Goal: Find contact information: Find contact information

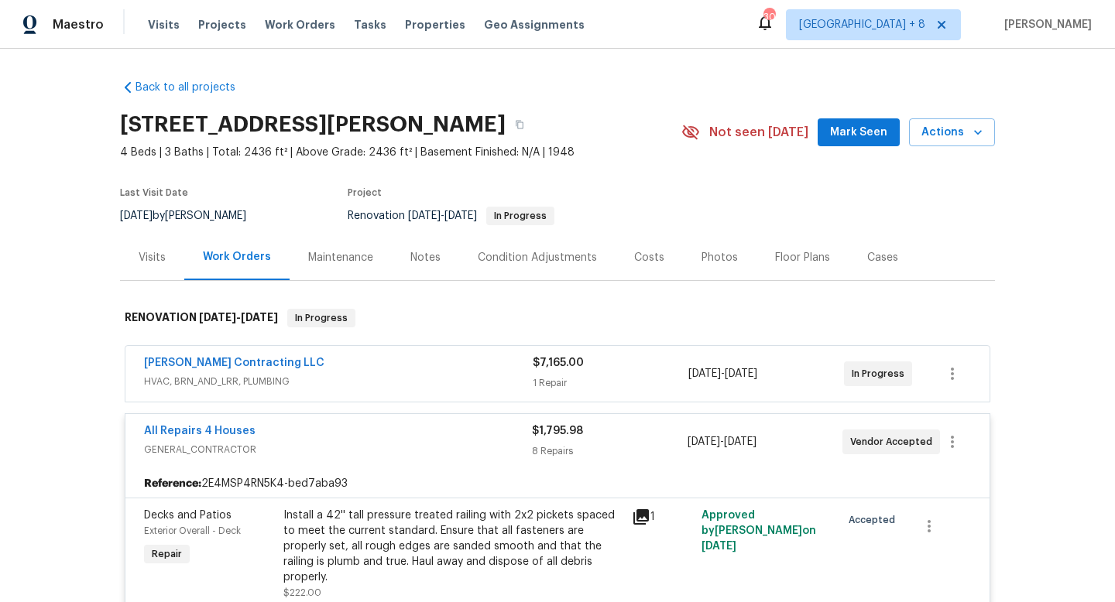
scroll to position [166, 0]
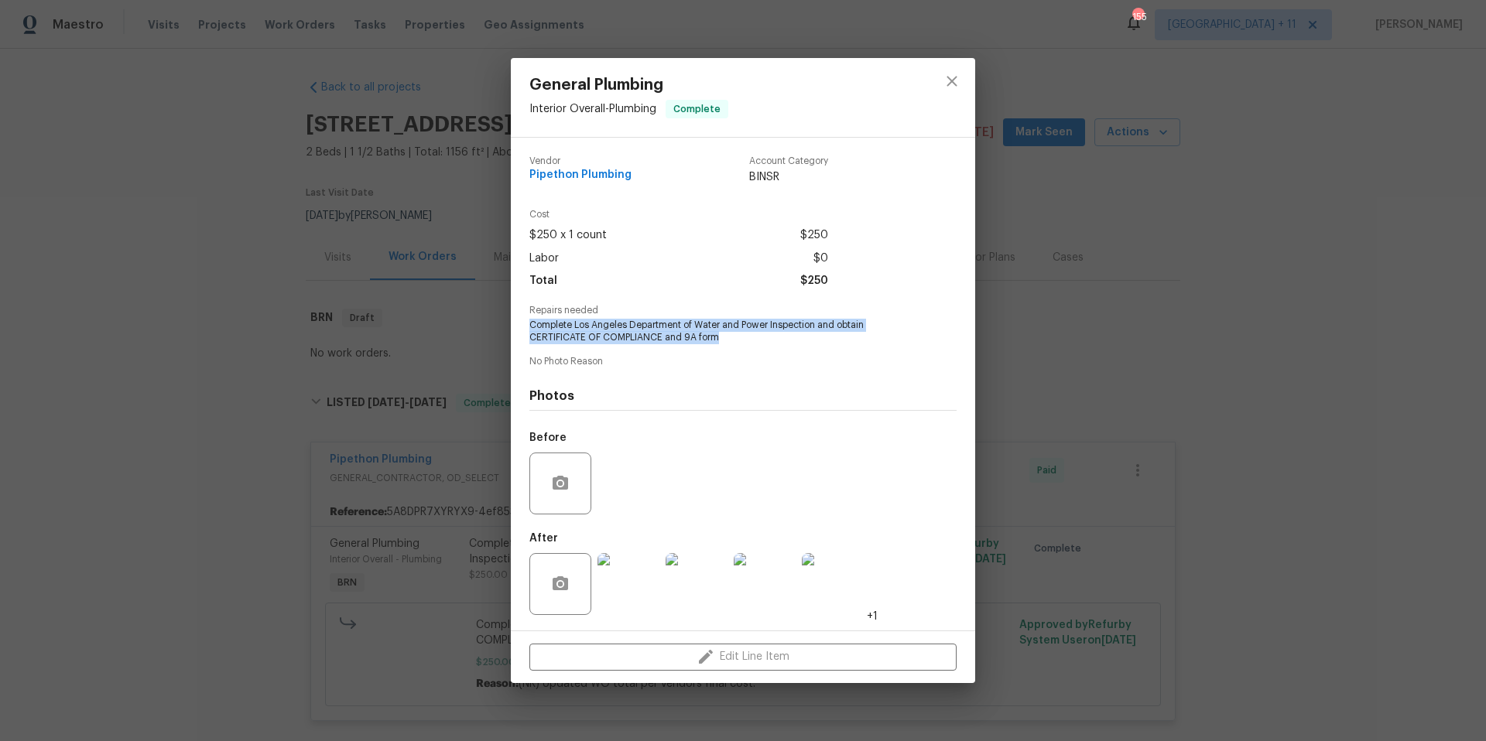
scroll to position [102, 0]
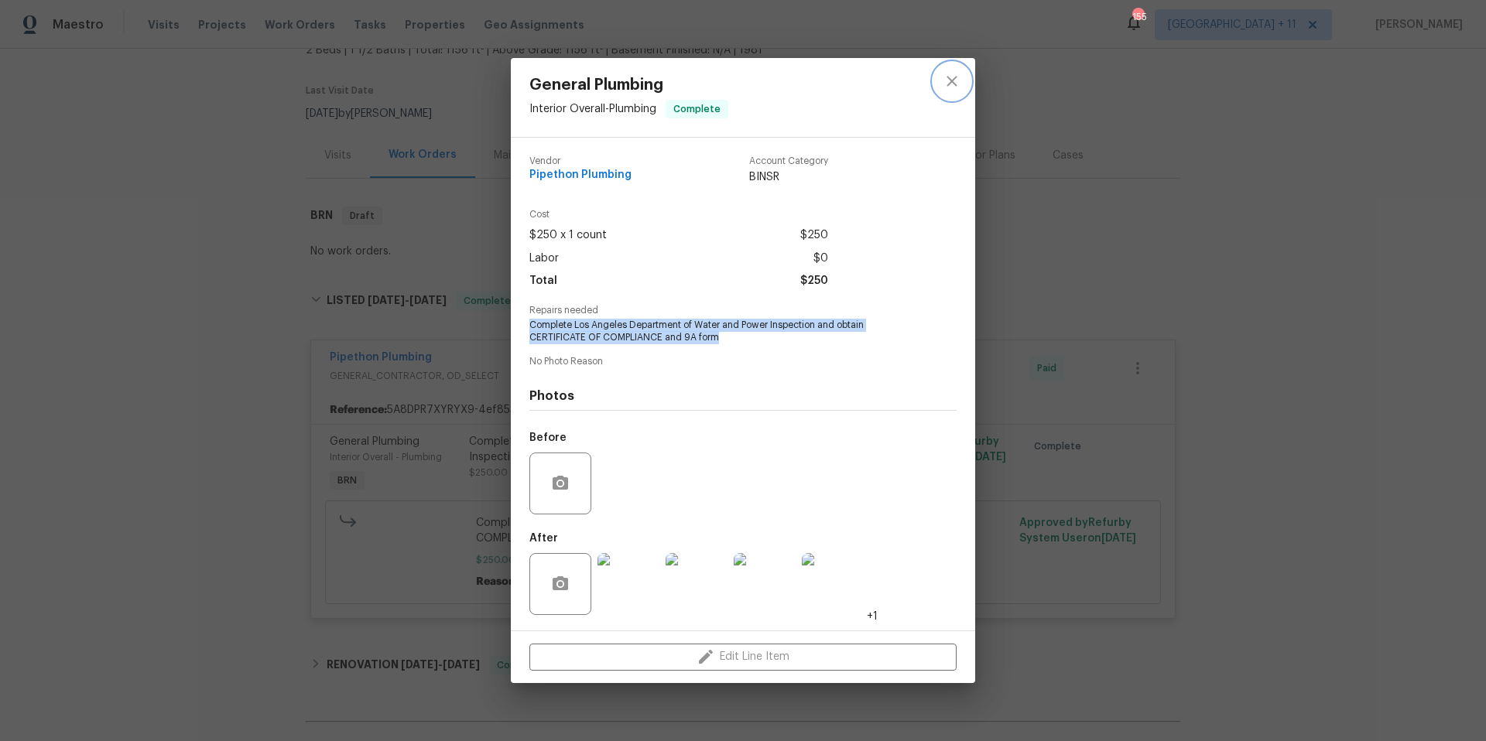
click at [947, 84] on icon "close" at bounding box center [952, 81] width 19 height 19
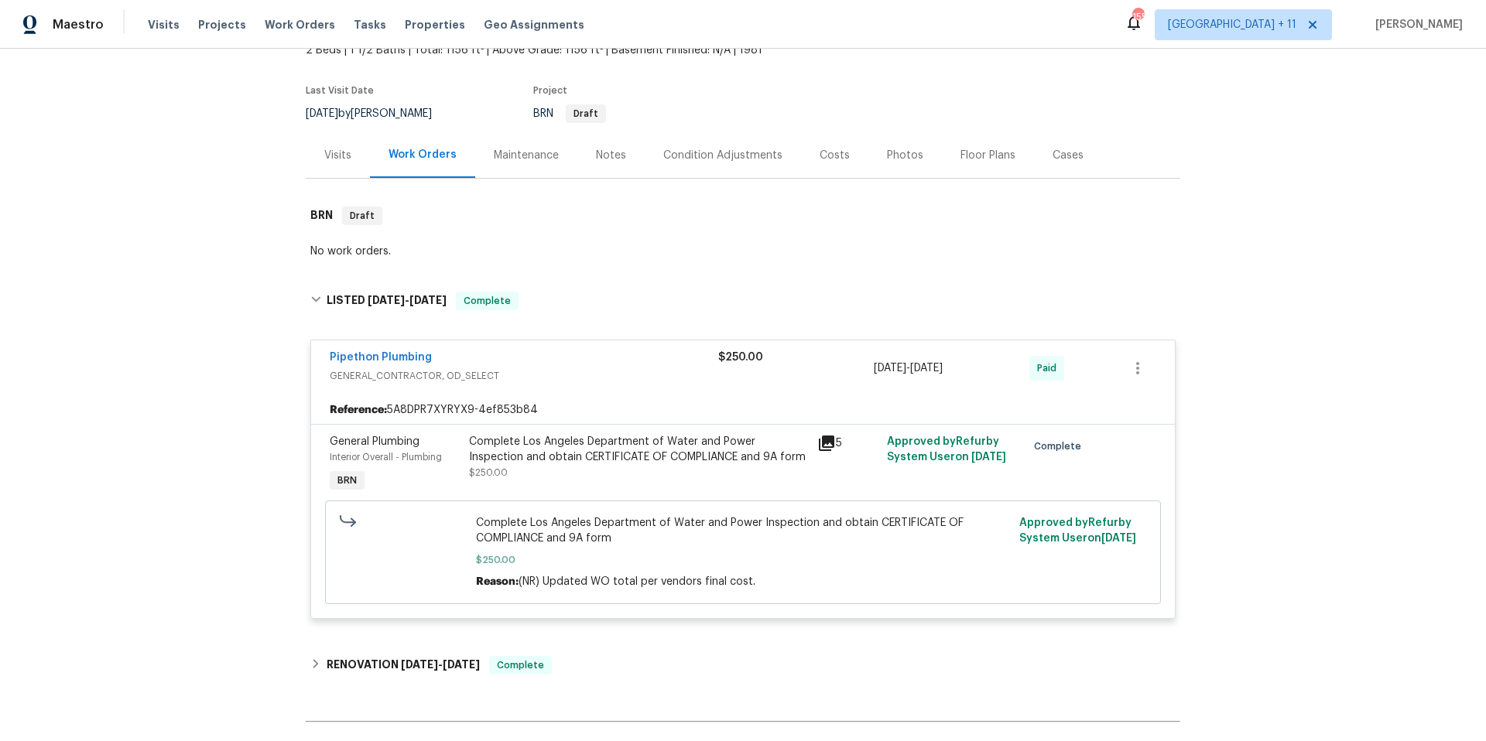
drag, startPoint x: 260, startPoint y: 20, endPoint x: 591, endPoint y: 29, distance: 330.6
click at [265, 20] on span "Work Orders" at bounding box center [300, 24] width 70 height 15
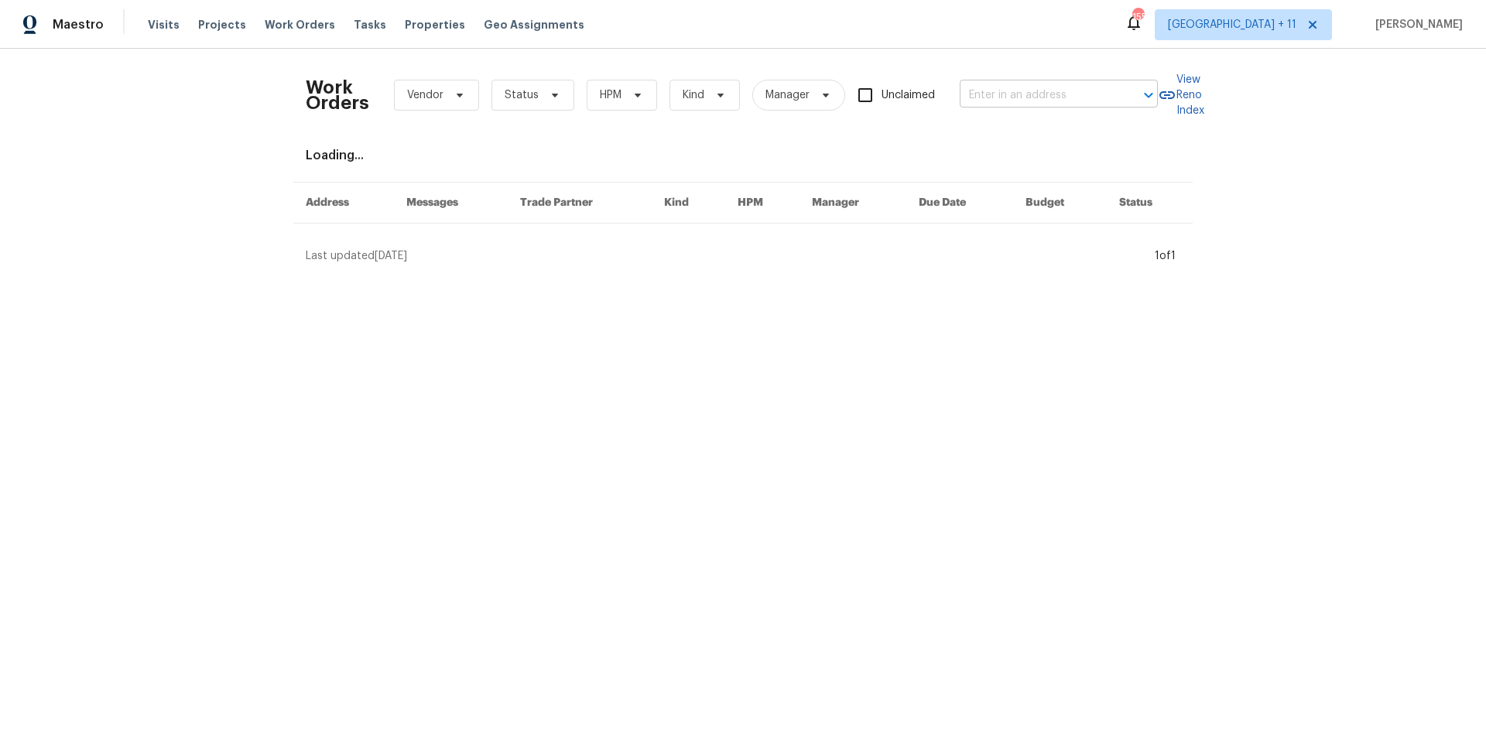
click at [1041, 90] on input "text" at bounding box center [1037, 96] width 155 height 24
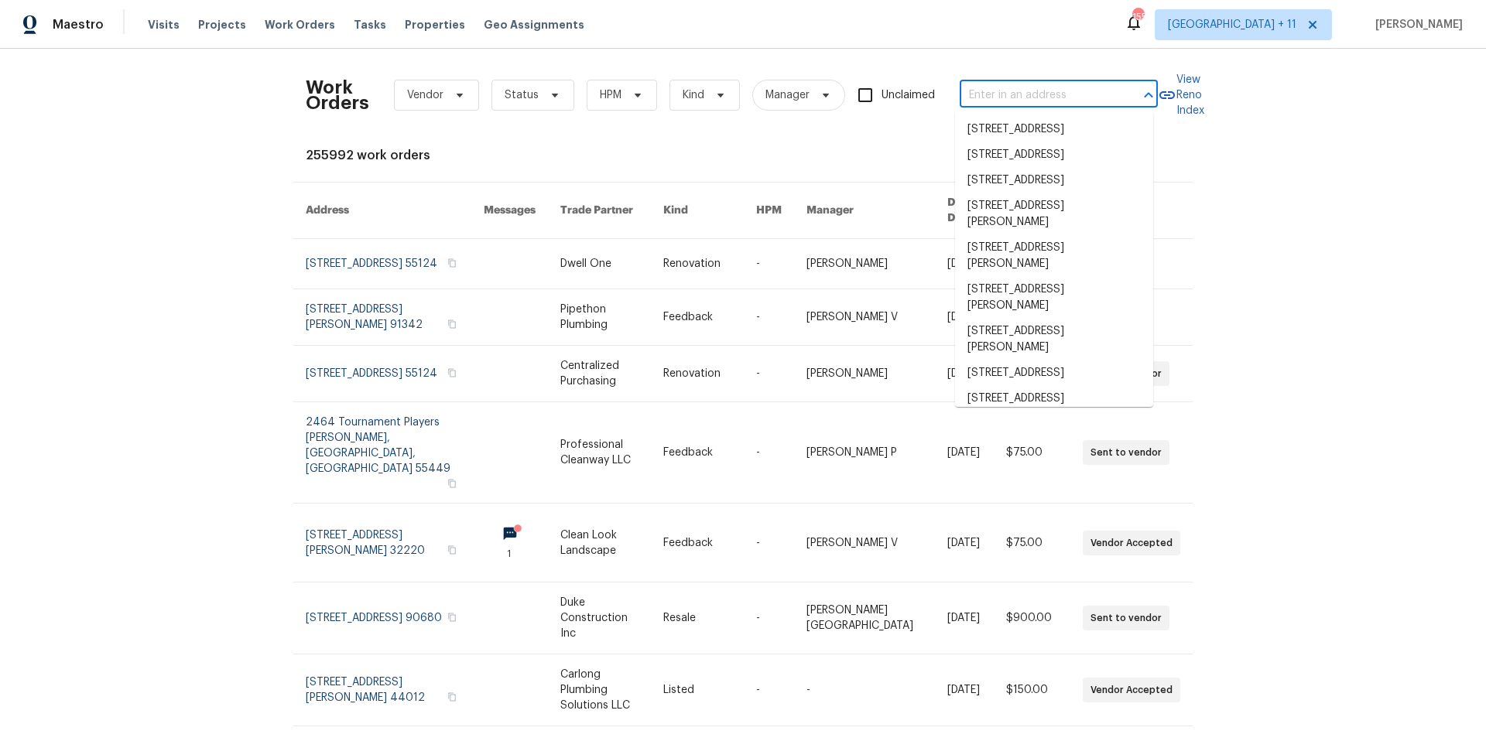
paste input "3048 Burbank Lane"
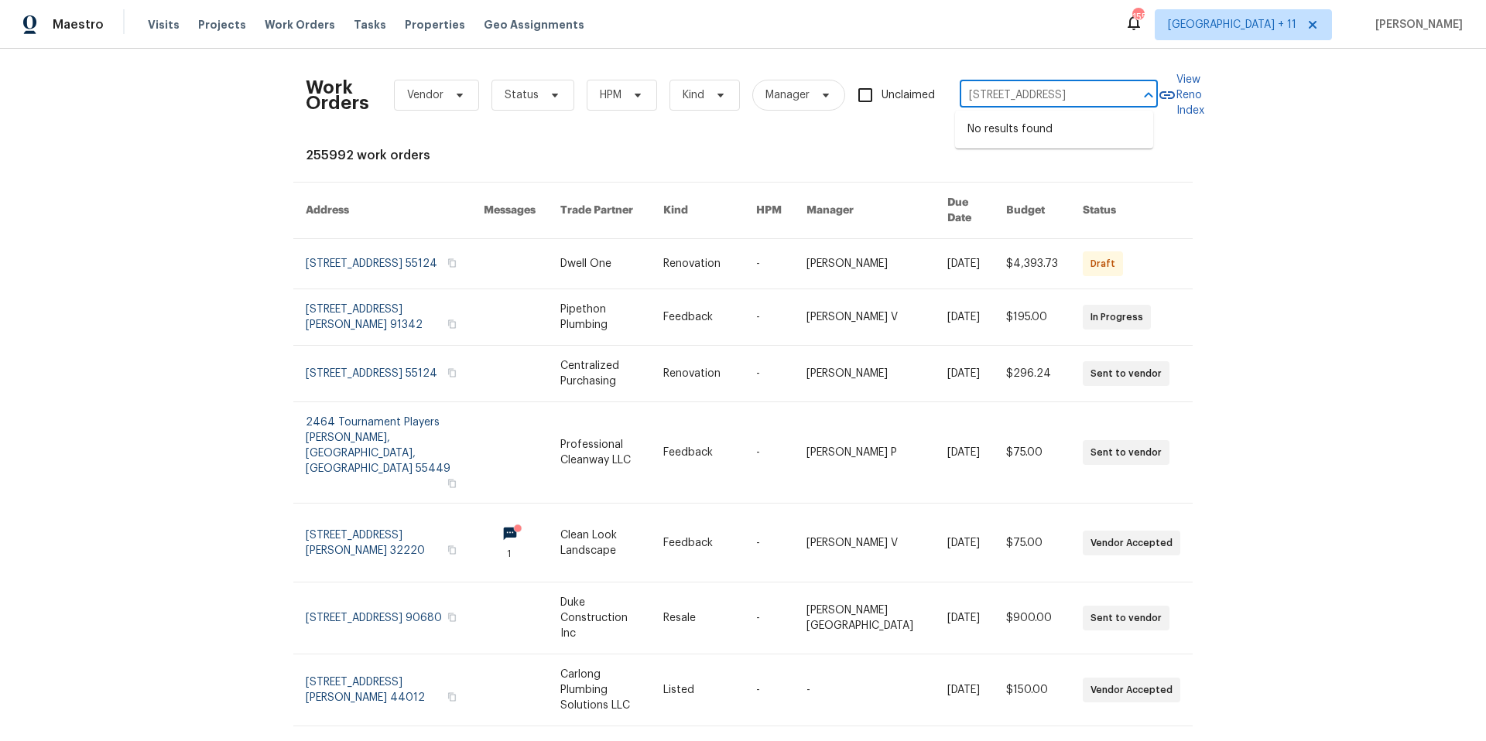
click at [1039, 95] on input "3048 Burbank Lane" at bounding box center [1037, 96] width 155 height 24
drag, startPoint x: 1039, startPoint y: 95, endPoint x: 1086, endPoint y: 90, distance: 46.8
click at [1086, 90] on input "3048 Burbank Lane" at bounding box center [1037, 96] width 155 height 24
type input "3048 Burba"
click at [1066, 142] on li "3048 Burbank Ln, The Villages, FL 32162" at bounding box center [1054, 130] width 198 height 26
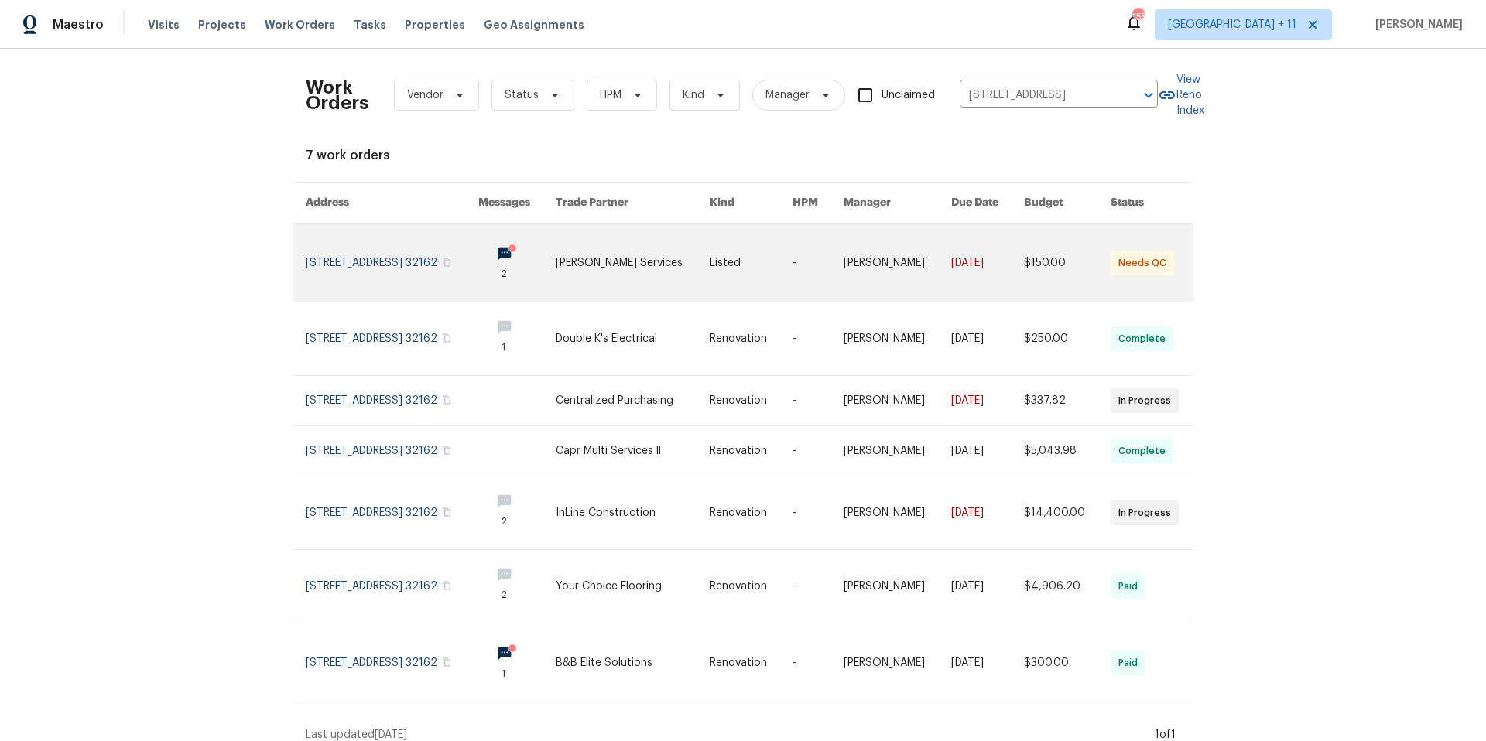
click at [326, 269] on link at bounding box center [392, 263] width 173 height 78
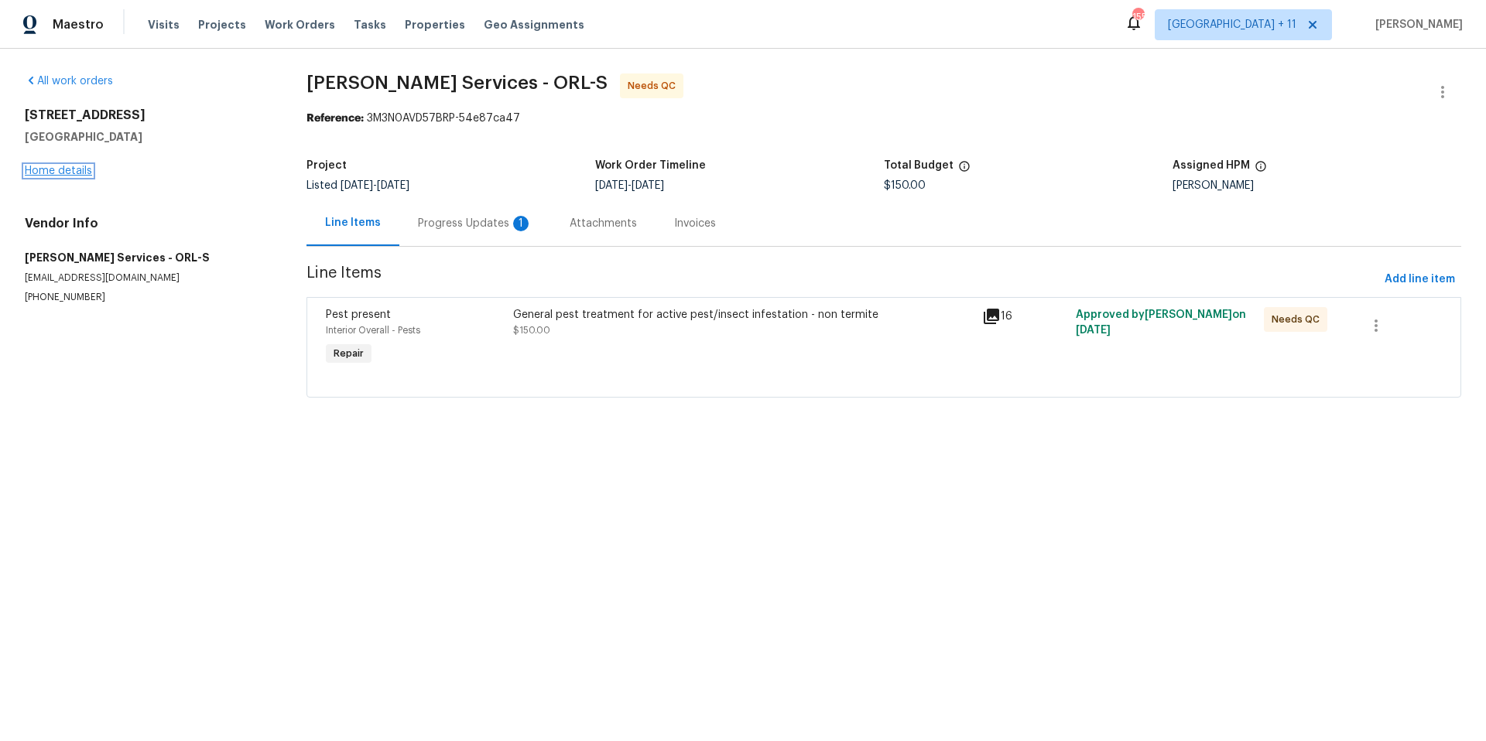
click at [88, 175] on link "Home details" at bounding box center [58, 171] width 67 height 11
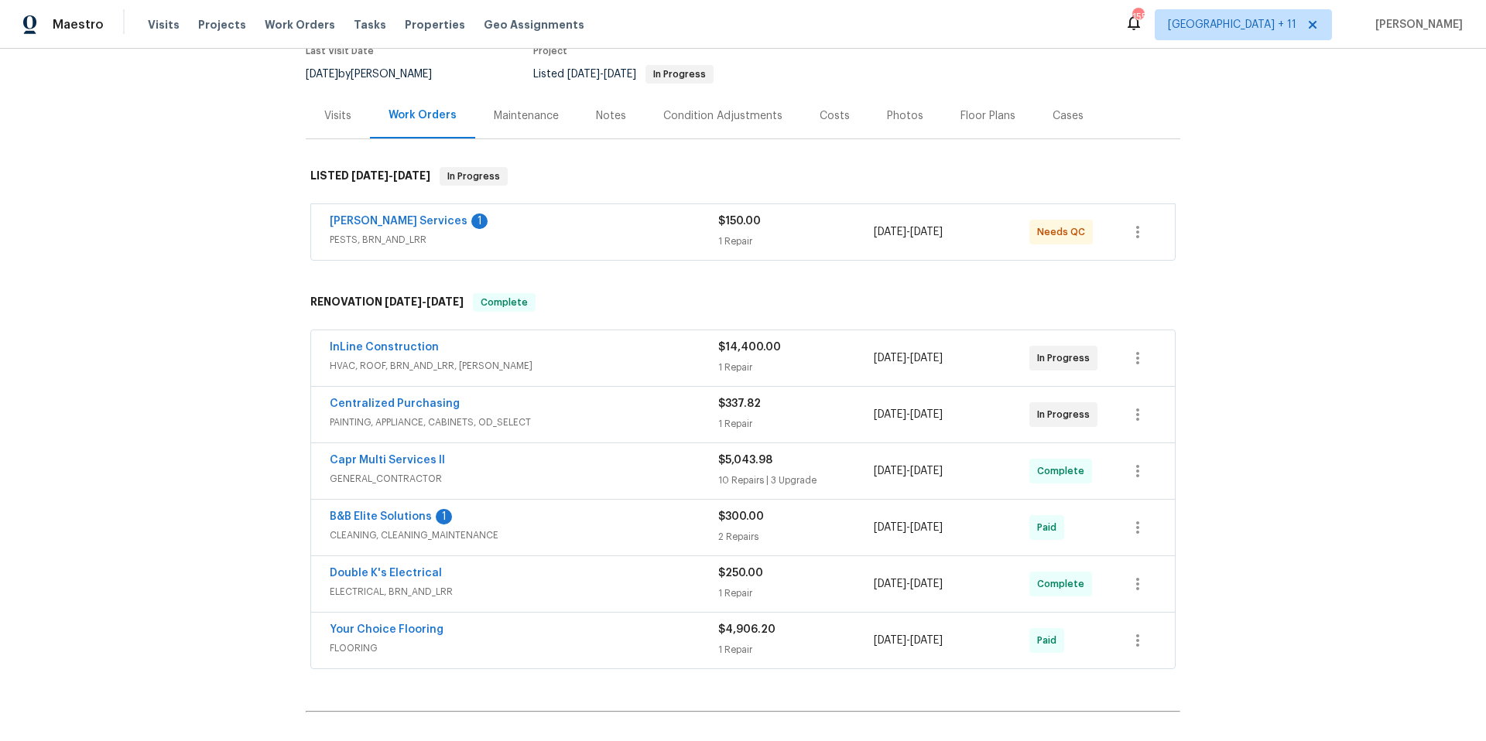
scroll to position [143, 0]
click at [570, 357] on span "HVAC, ROOF, BRN_AND_LRR, WELLS" at bounding box center [524, 364] width 389 height 15
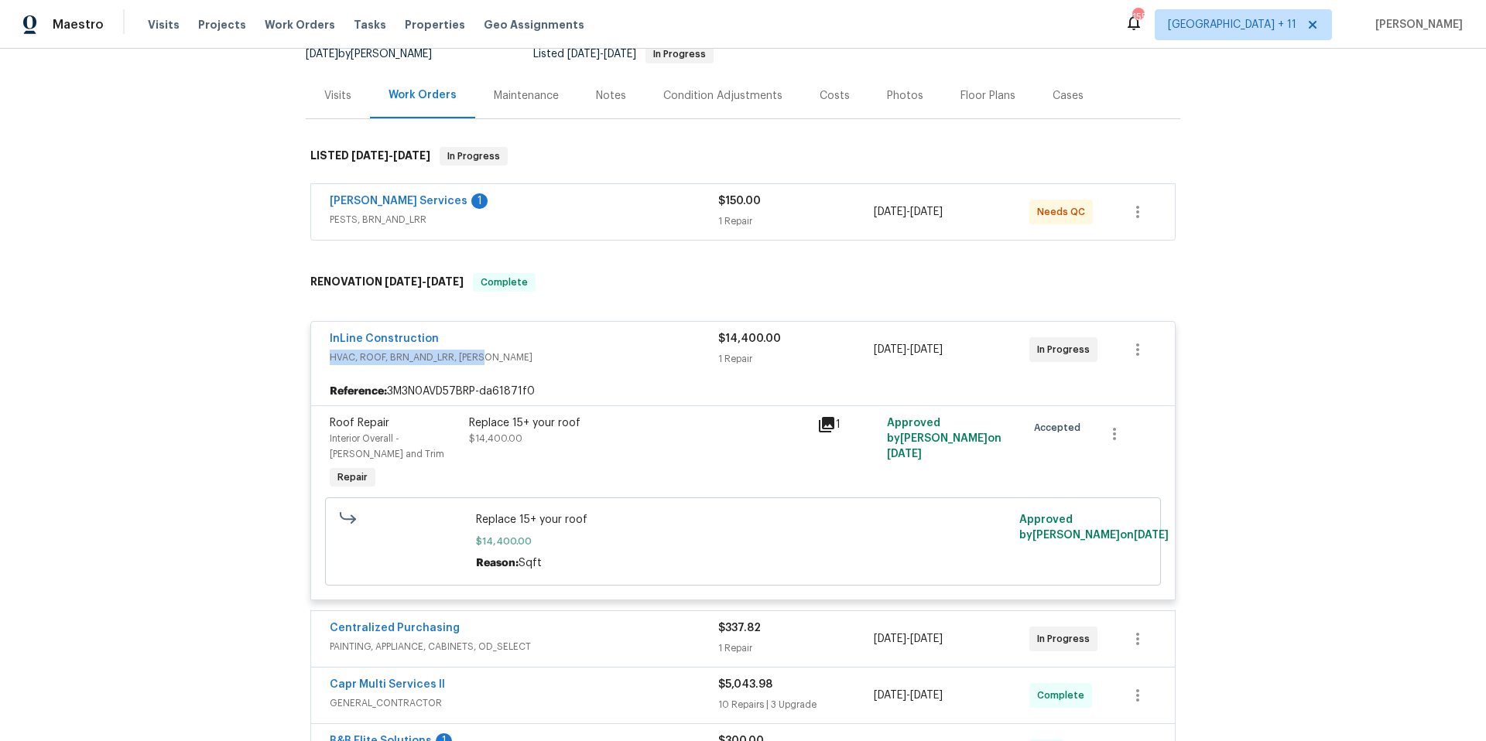
scroll to position [174, 0]
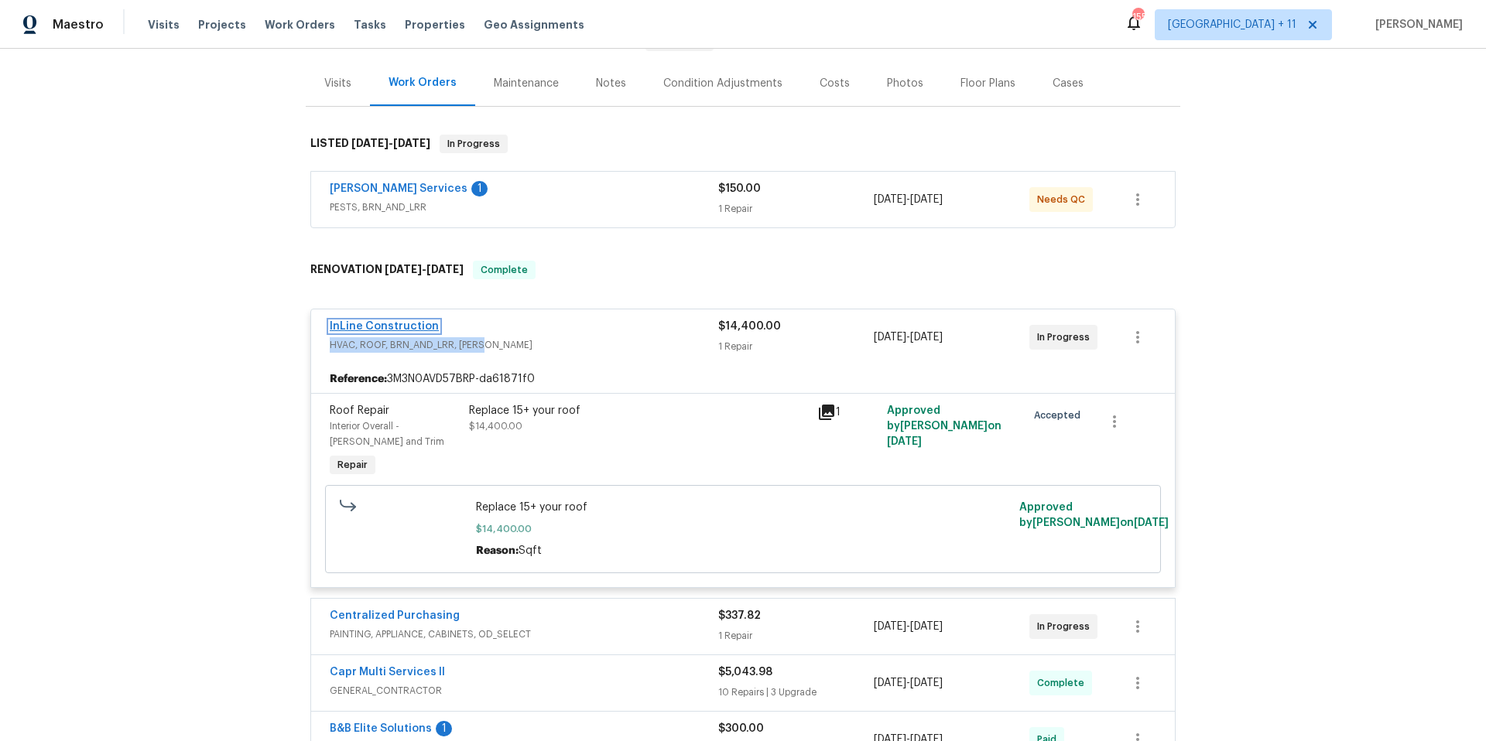
click at [395, 322] on link "InLine Construction" at bounding box center [384, 326] width 109 height 11
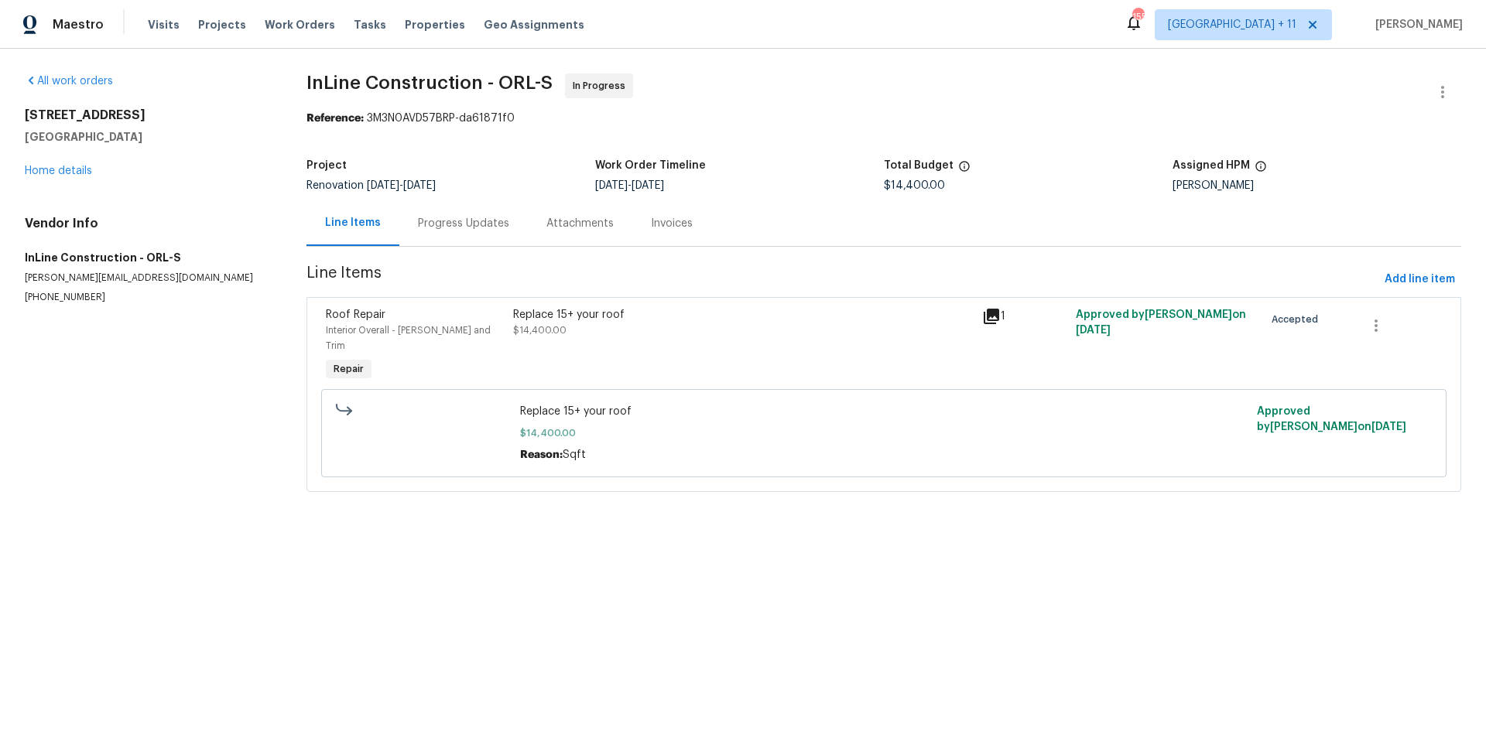
click at [452, 233] on div "Progress Updates" at bounding box center [463, 223] width 128 height 46
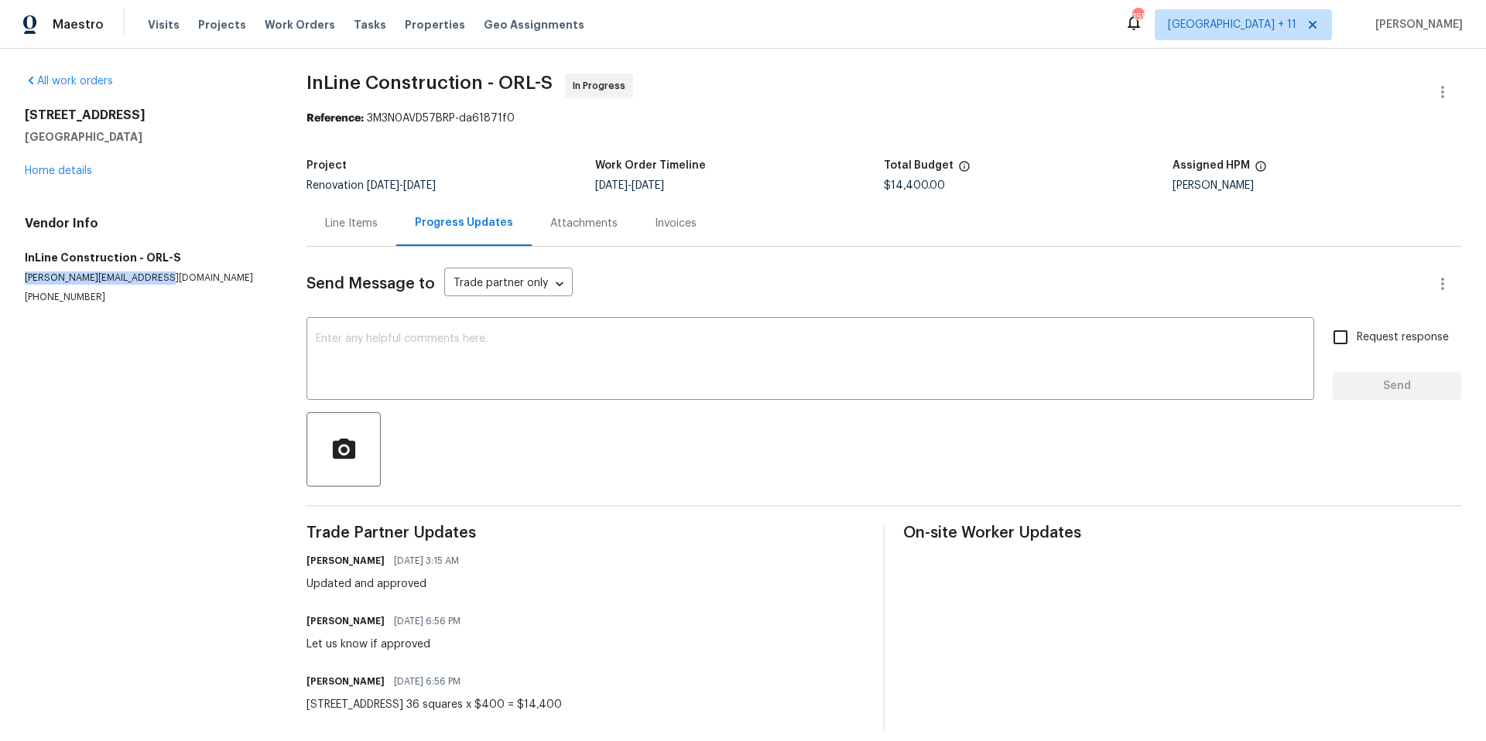
drag, startPoint x: 24, startPoint y: 275, endPoint x: 175, endPoint y: 276, distance: 150.9
click at [175, 276] on p "mike@inlineconstruction.net" at bounding box center [147, 278] width 245 height 13
click at [84, 173] on link "Home details" at bounding box center [58, 171] width 67 height 11
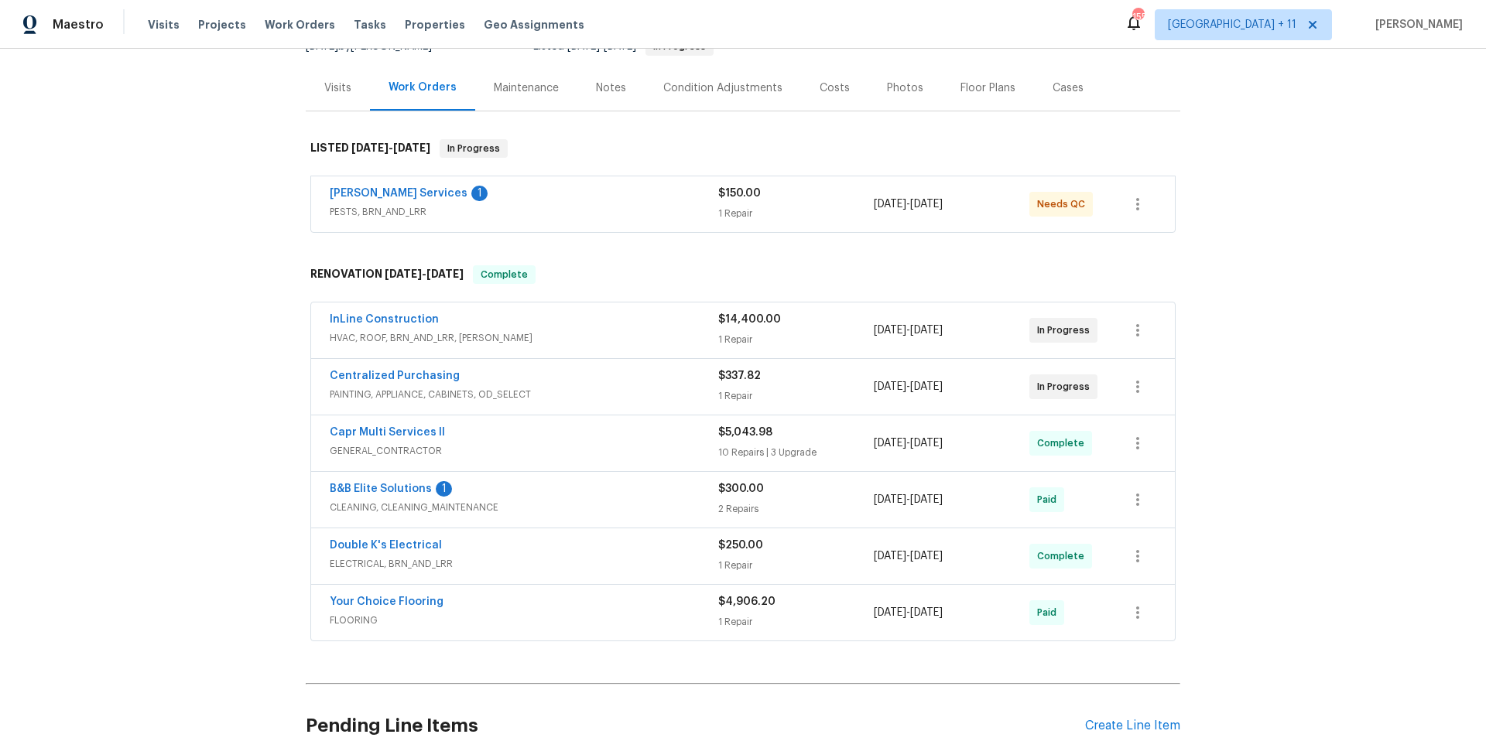
scroll to position [170, 0]
click at [567, 323] on div "InLine Construction" at bounding box center [524, 320] width 389 height 19
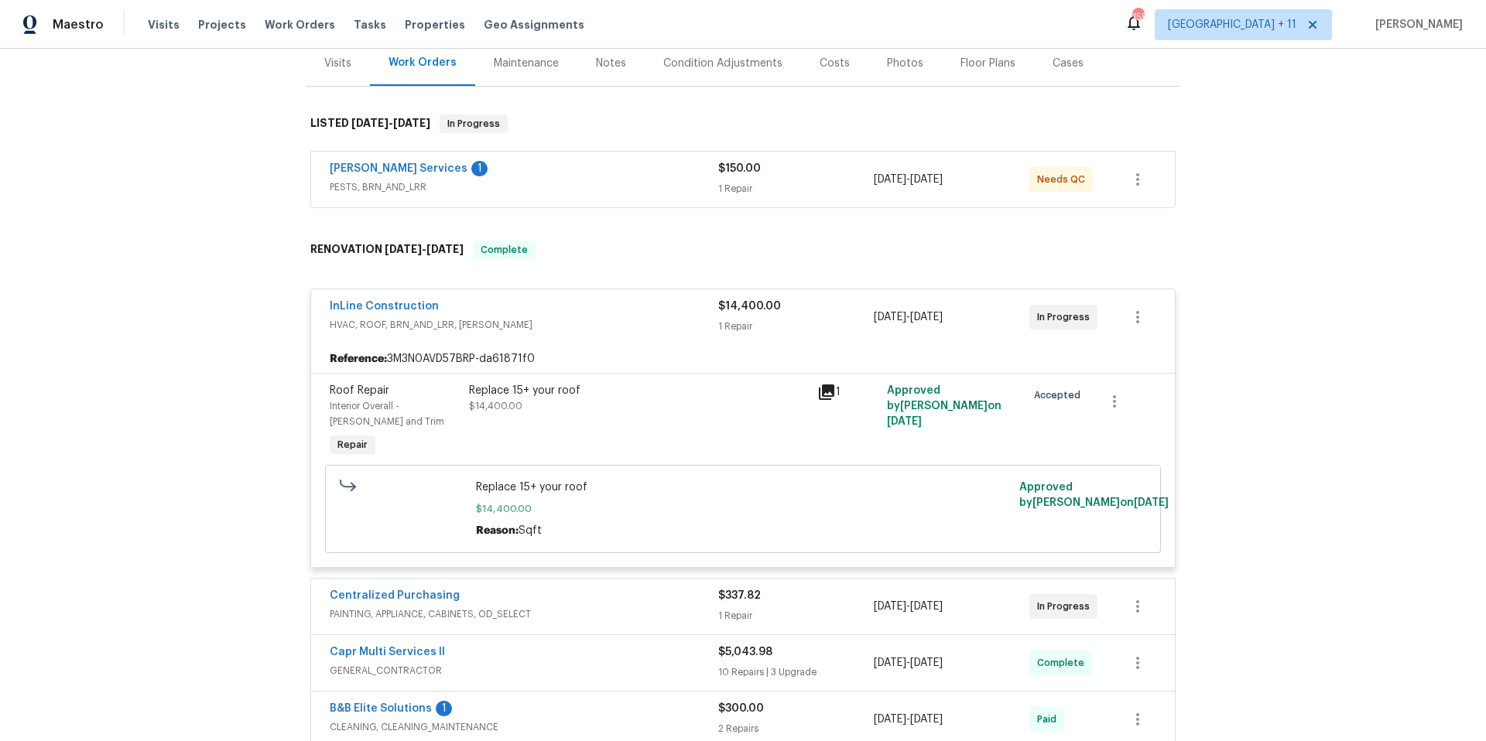
scroll to position [214, 0]
